Goal: Entertainment & Leisure: Consume media (video, audio)

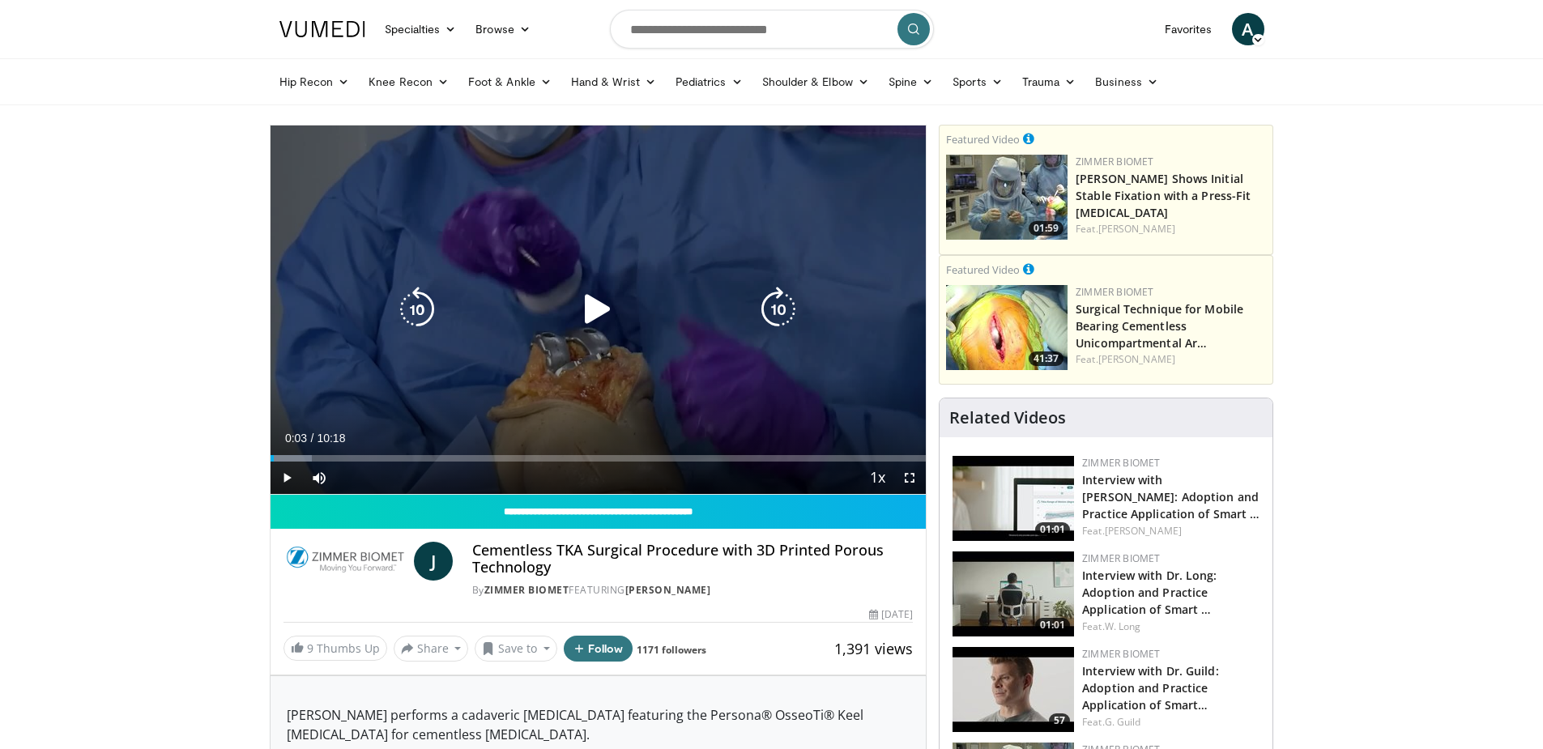
click at [596, 302] on icon "Video Player" at bounding box center [597, 309] width 45 height 45
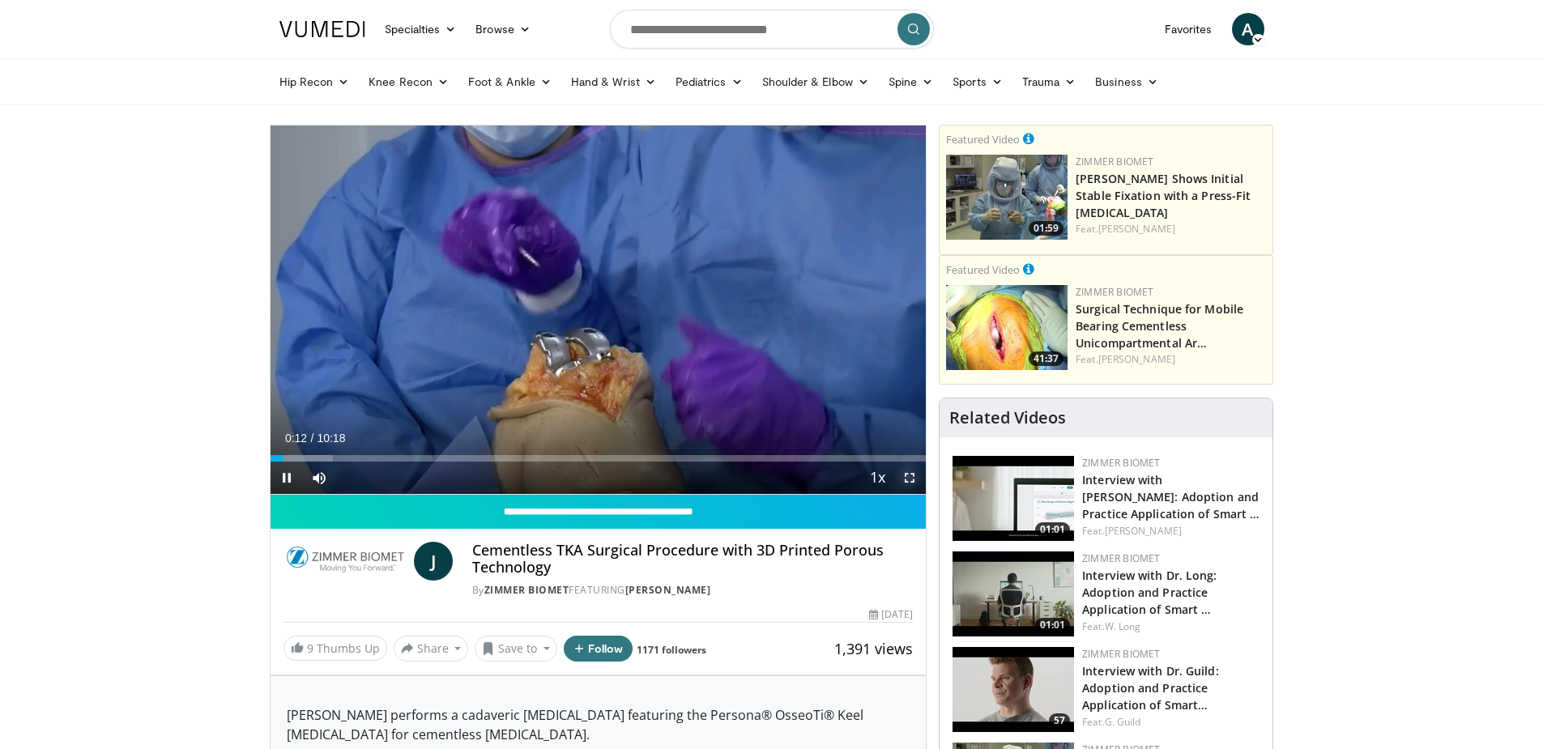
click at [907, 476] on span "Video Player" at bounding box center [909, 478] width 32 height 32
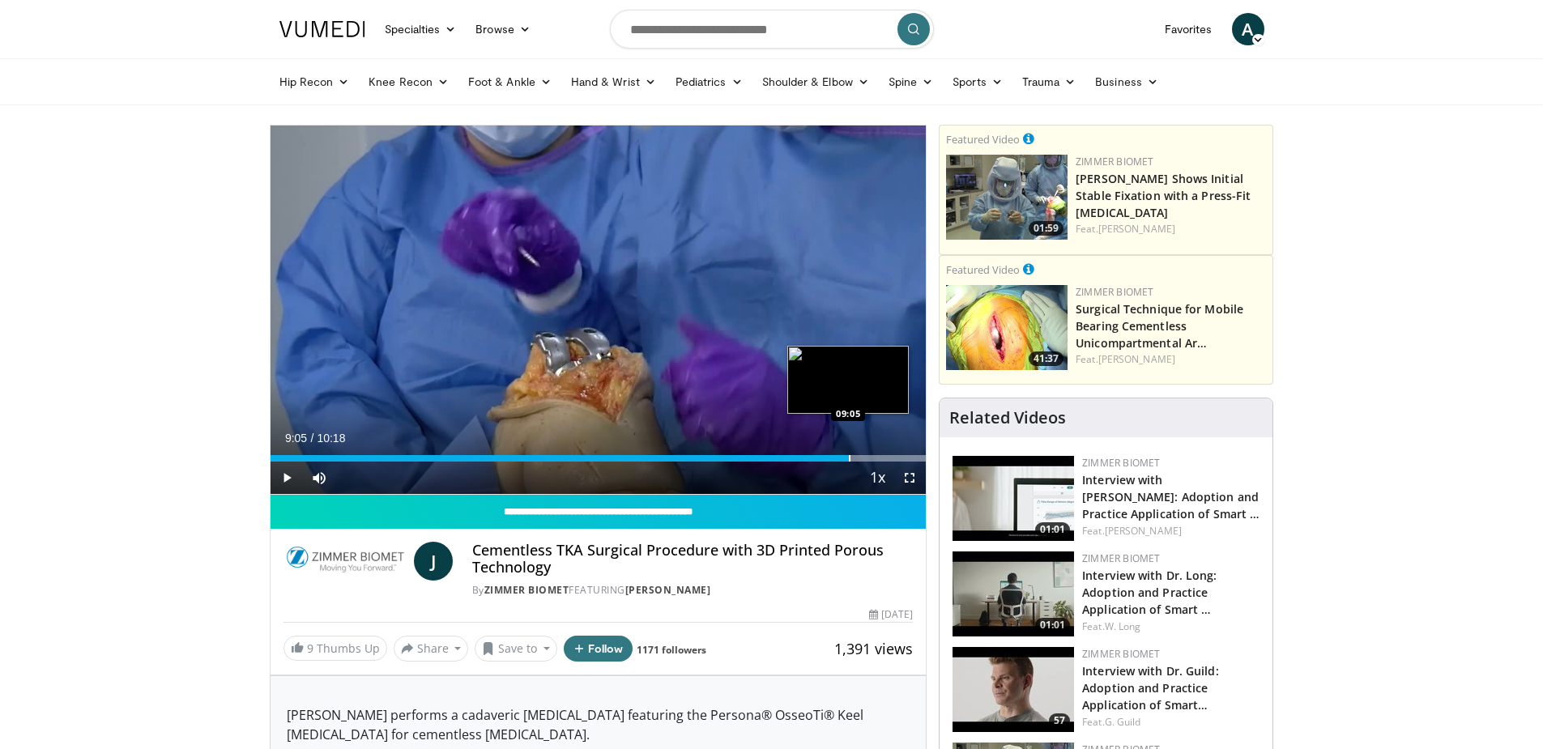
click at [849, 455] on div "Progress Bar" at bounding box center [850, 458] width 2 height 6
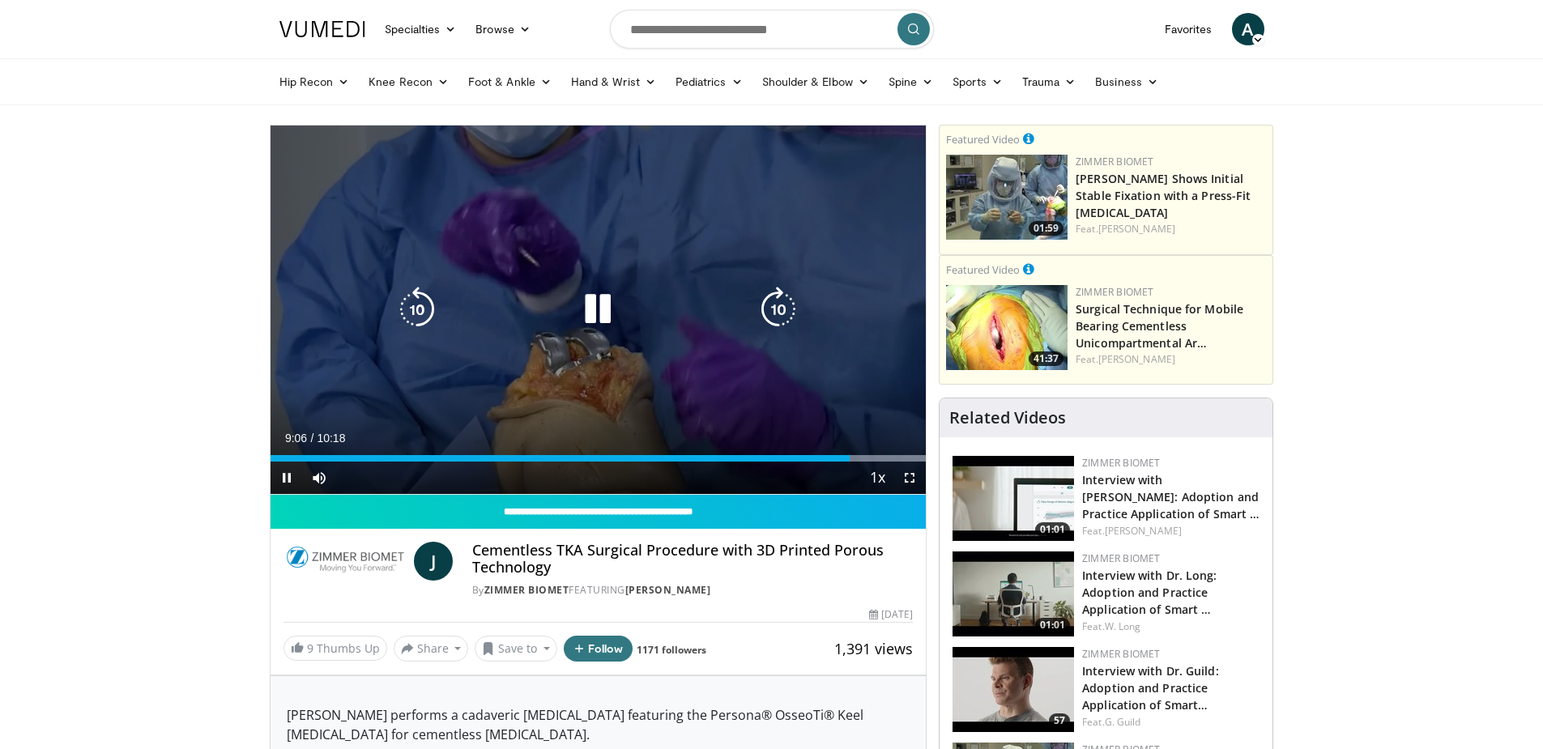
click at [827, 460] on video-js "**********" at bounding box center [599, 310] width 656 height 369
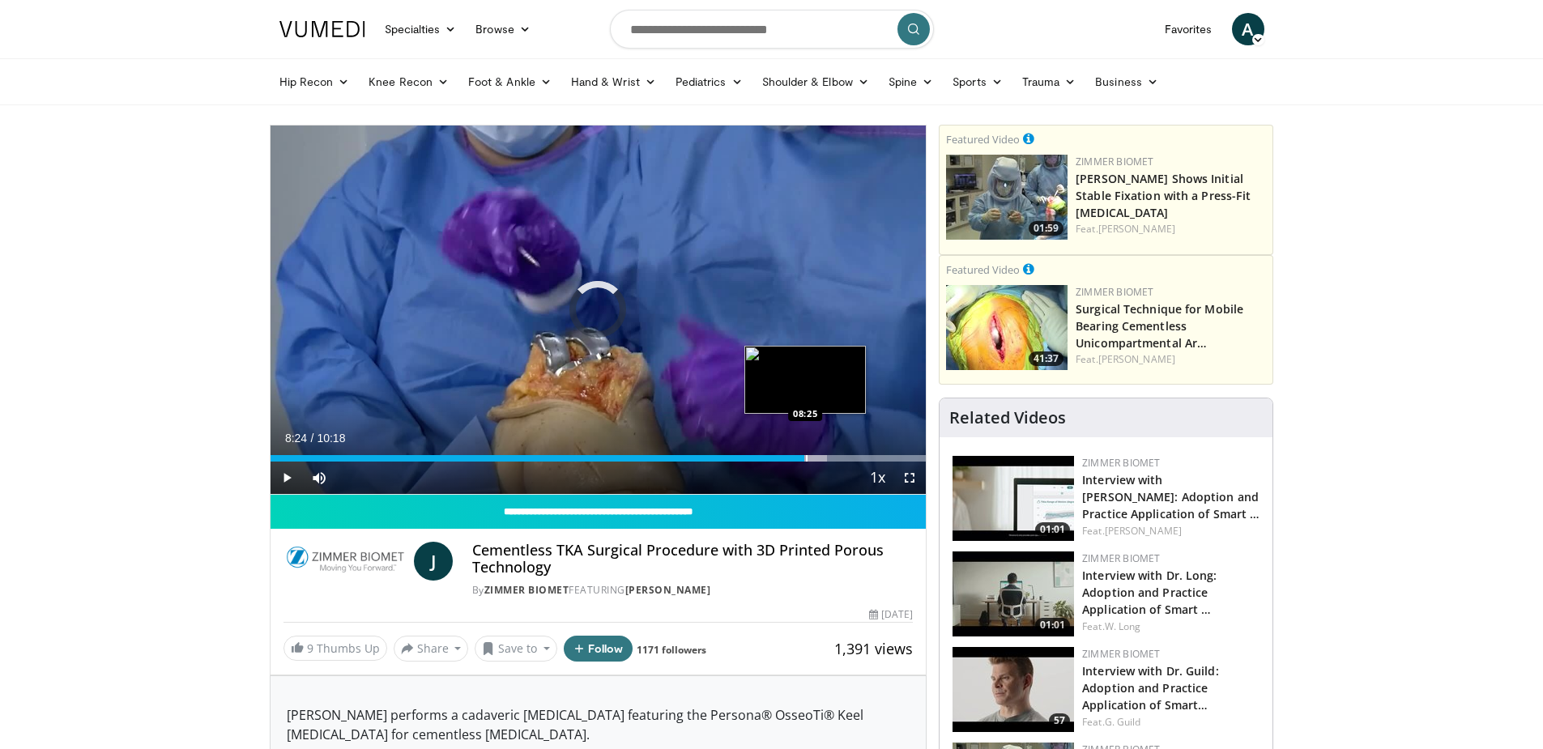
click at [806, 458] on div "Progress Bar" at bounding box center [807, 458] width 2 height 6
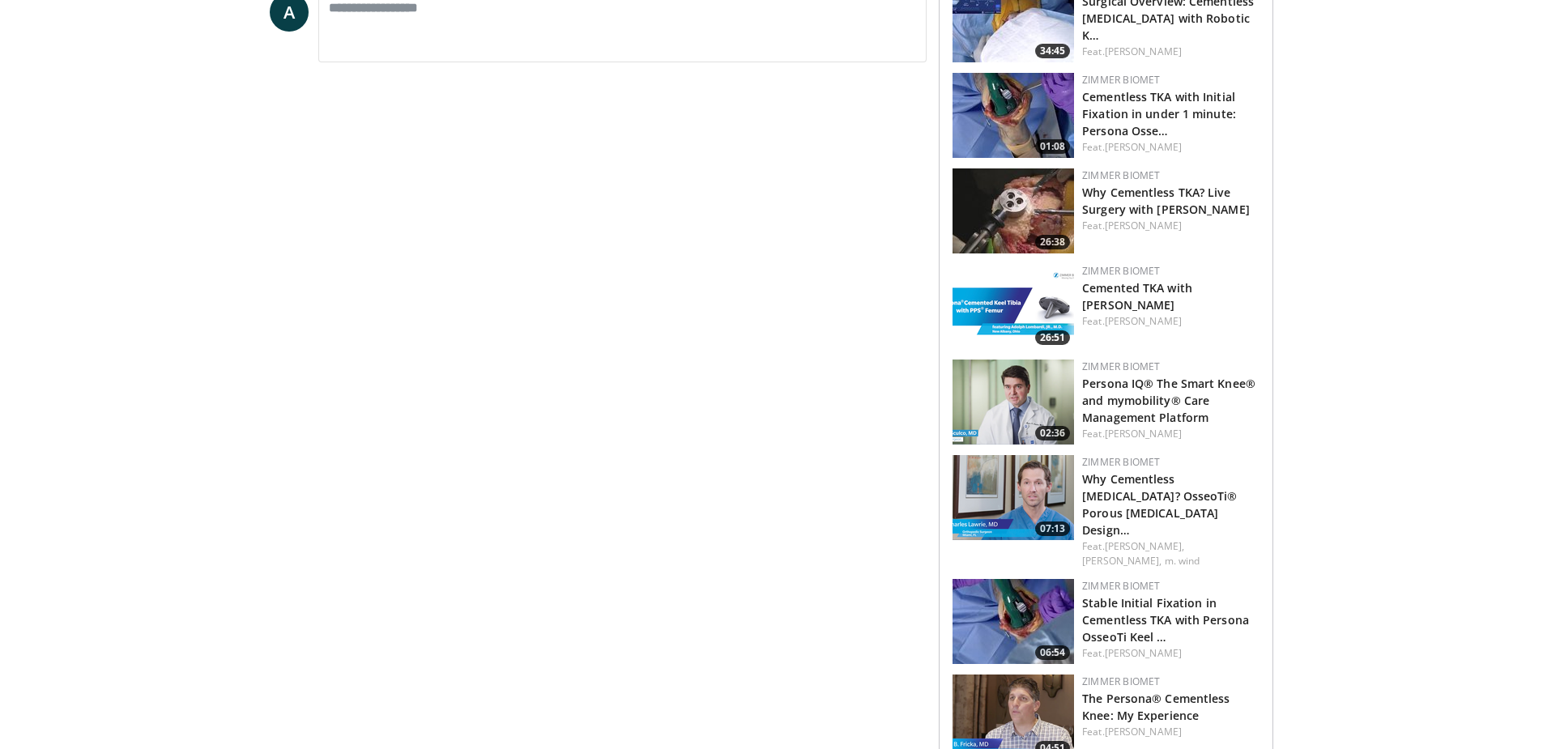
scroll to position [972, 0]
click at [1001, 286] on img at bounding box center [1013, 305] width 121 height 85
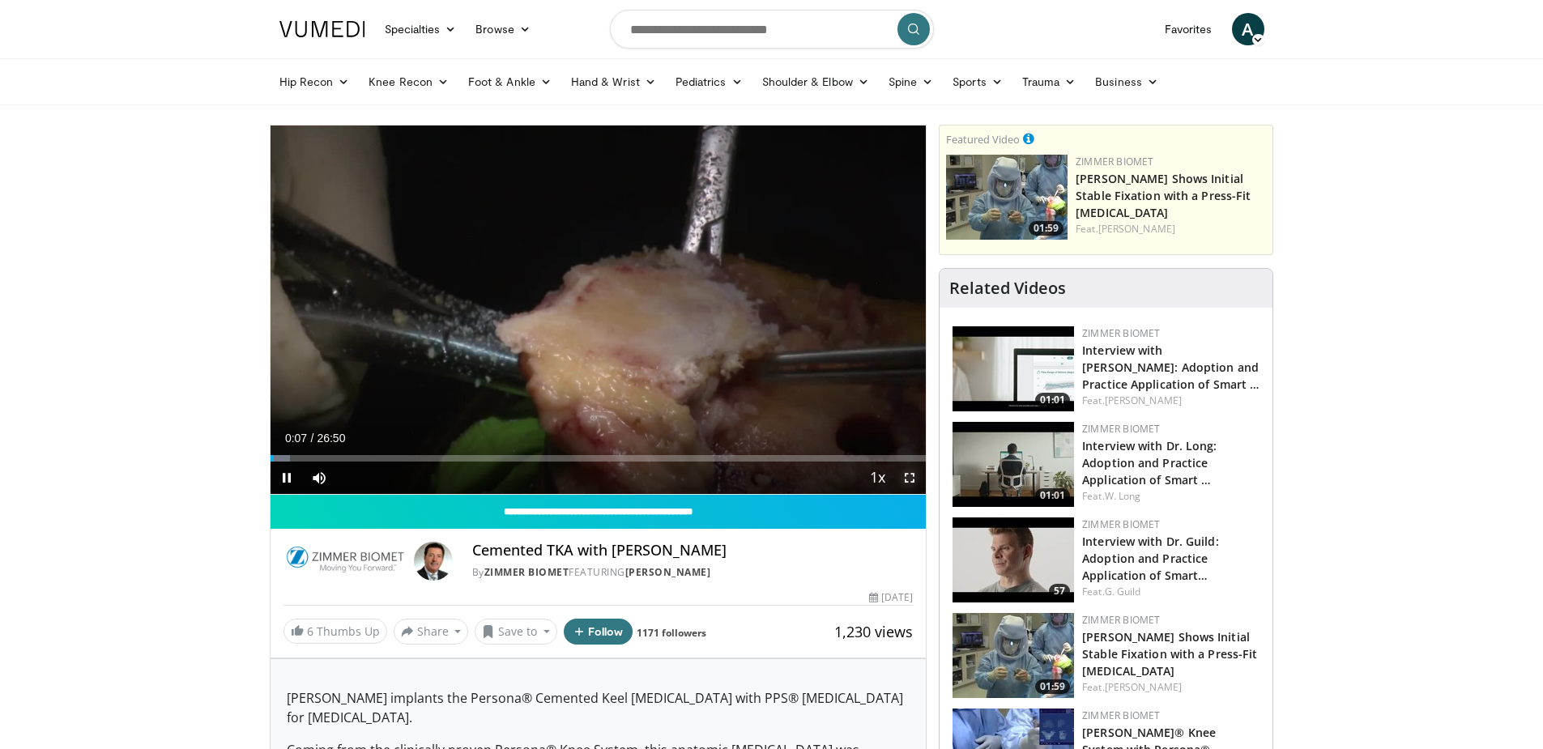
click at [910, 476] on span "Video Player" at bounding box center [909, 478] width 32 height 32
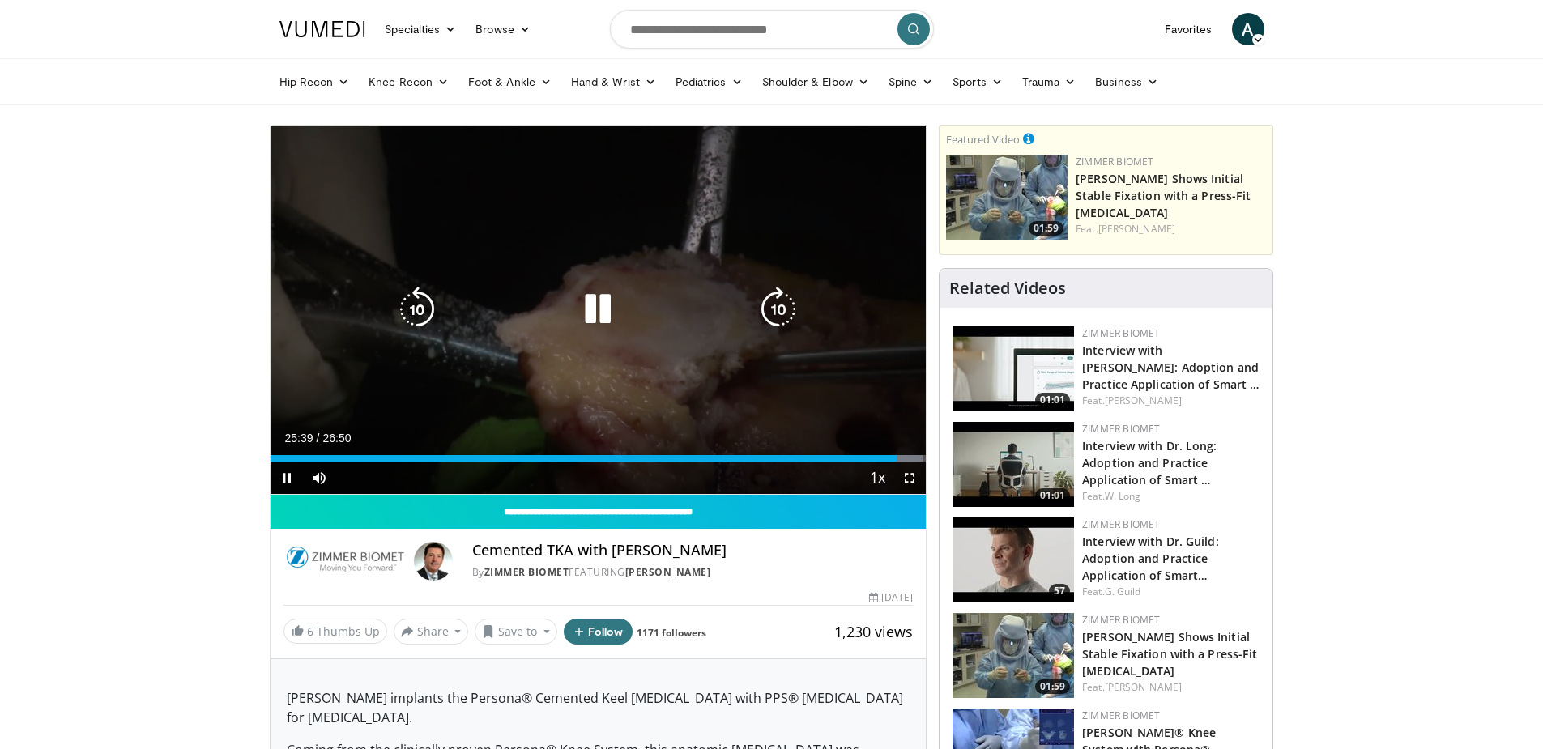
click at [652, 314] on div "Video Player" at bounding box center [598, 309] width 394 height 32
click at [604, 309] on icon "Video Player" at bounding box center [597, 309] width 45 height 45
